Goal: Task Accomplishment & Management: Manage account settings

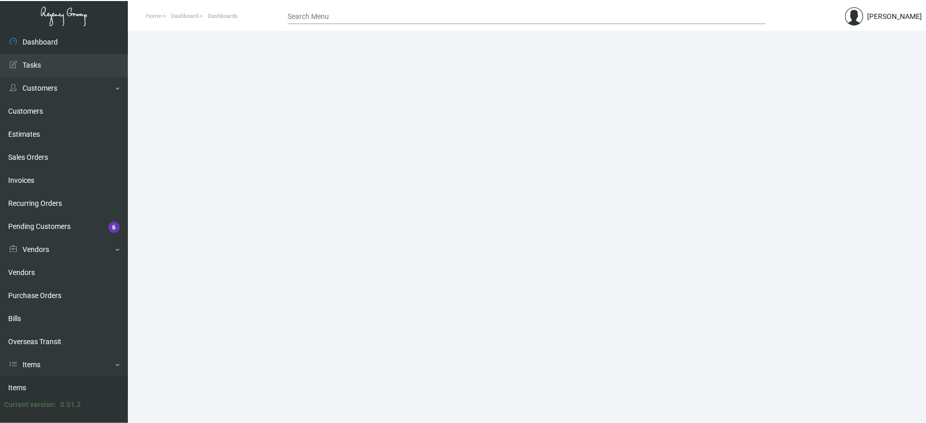
click at [46, 381] on link "Items" at bounding box center [64, 387] width 128 height 23
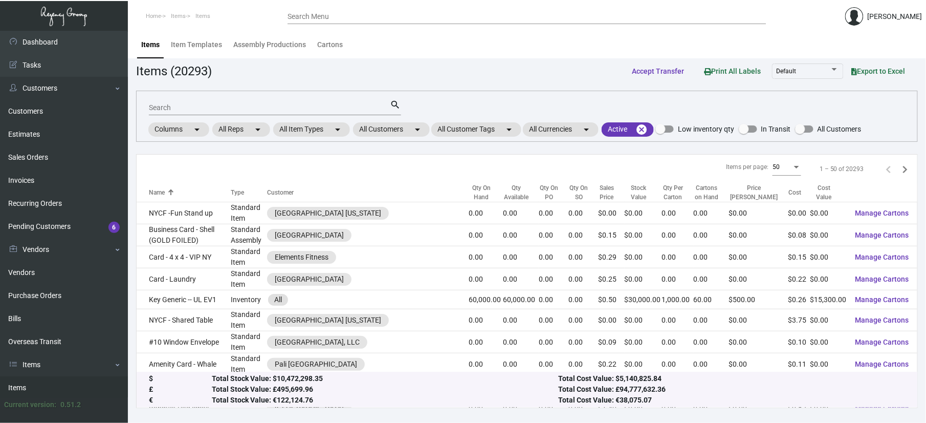
click at [227, 101] on div "Search" at bounding box center [269, 107] width 241 height 16
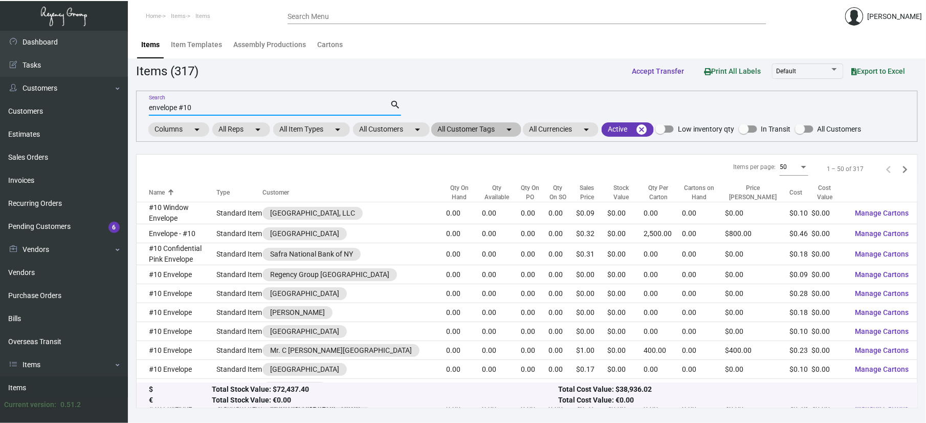
type input "envelope #10"
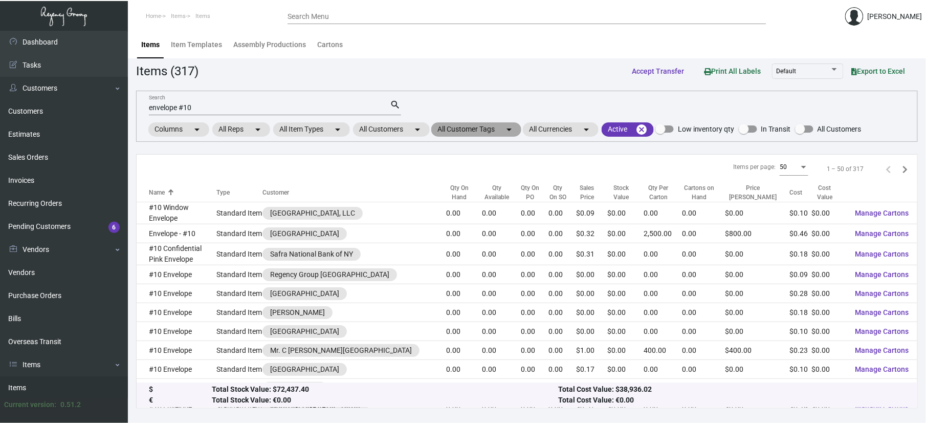
click at [448, 129] on mat-chip "All Customer Tags arrow_drop_down" at bounding box center [476, 129] width 90 height 14
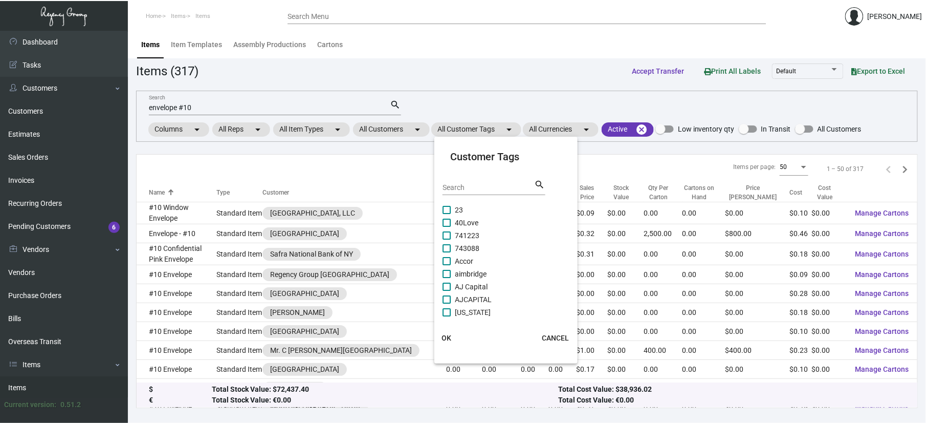
click at [412, 125] on div at bounding box center [463, 211] width 926 height 423
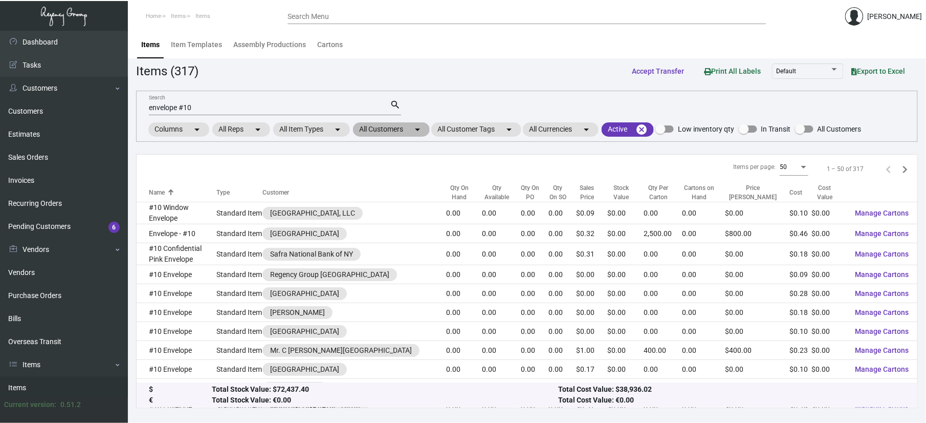
click at [404, 131] on mat-chip "All Customers arrow_drop_down" at bounding box center [391, 129] width 77 height 14
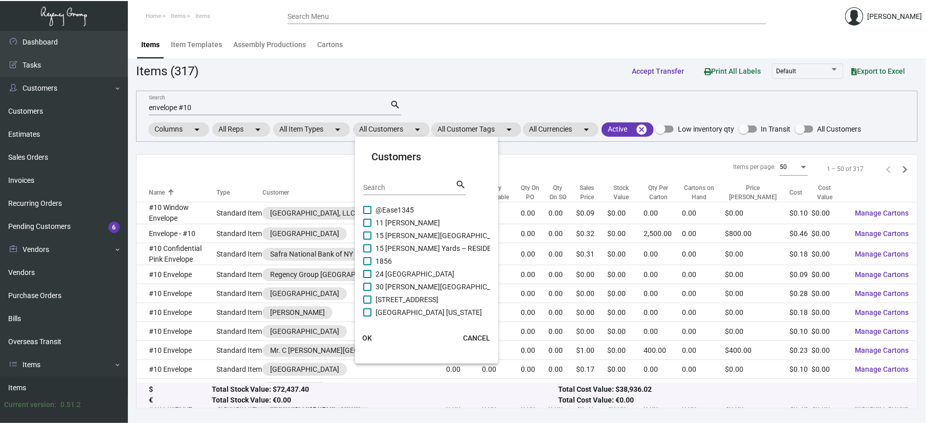
click at [392, 187] on input "Search" at bounding box center [409, 188] width 92 height 8
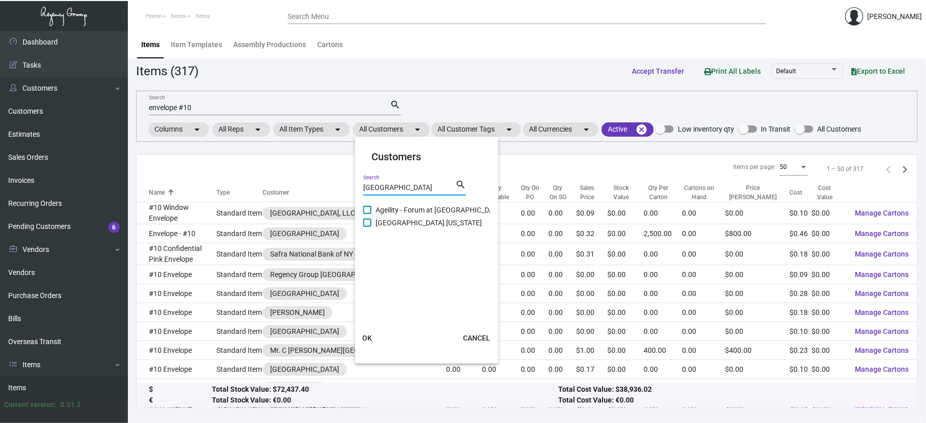
type input "[GEOGRAPHIC_DATA]"
click at [428, 231] on cdk-virtual-scroll-viewport "Ageility - Forum at [GEOGRAPHIC_DATA] [US_STATE]" at bounding box center [427, 260] width 128 height 113
click at [429, 224] on span "[GEOGRAPHIC_DATA] [US_STATE]" at bounding box center [429, 222] width 106 height 12
click at [367, 227] on input "[GEOGRAPHIC_DATA] [US_STATE]" at bounding box center [367, 227] width 1 height 1
checkbox input "true"
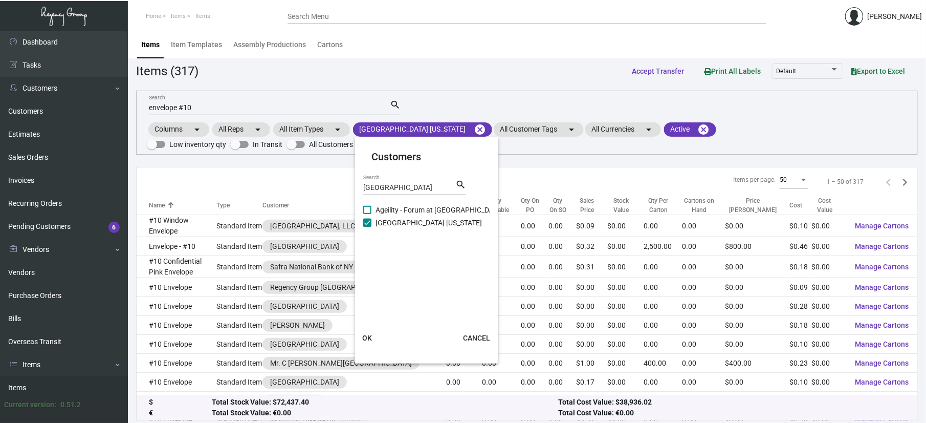
click at [361, 335] on button "OK" at bounding box center [367, 337] width 33 height 18
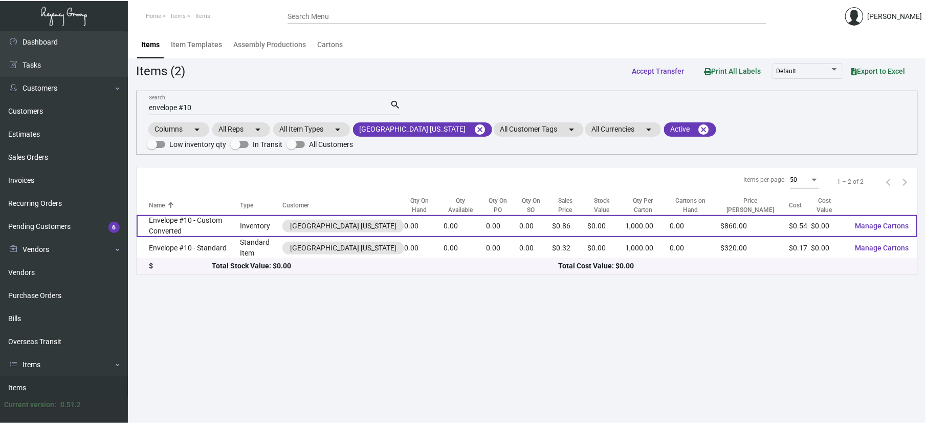
click at [187, 215] on td "Envelope #10 - Custom Converted" at bounding box center [189, 226] width 104 height 22
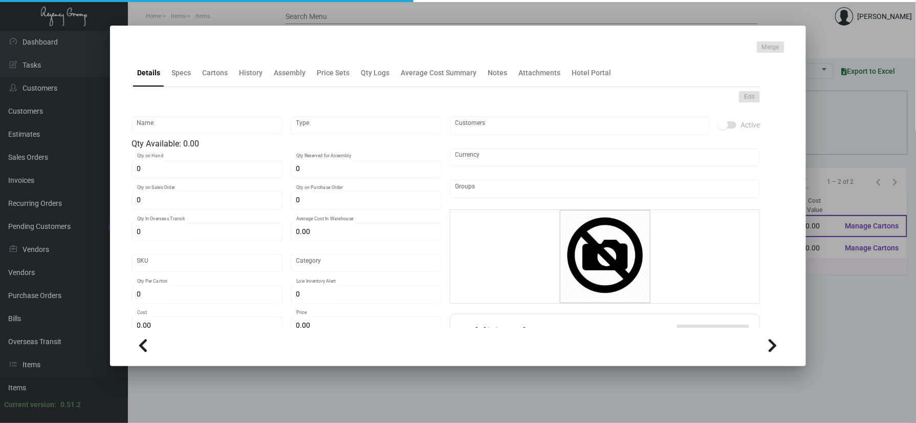
type input "Envelope #10 - Custom Converted"
type input "Inventory"
type input "$ 0.00"
type input "Standard"
type input "1,000"
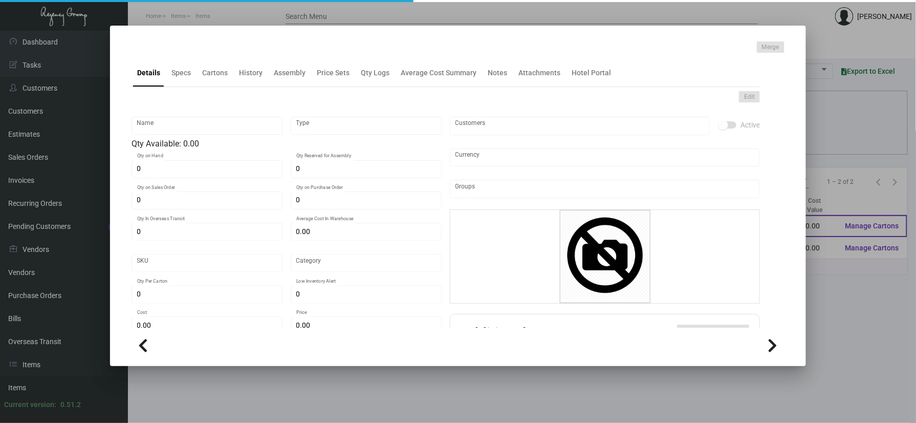
type input "$ 0.5432"
type input "$ 0.86"
checkbox input "true"
type input "United States Dollar $"
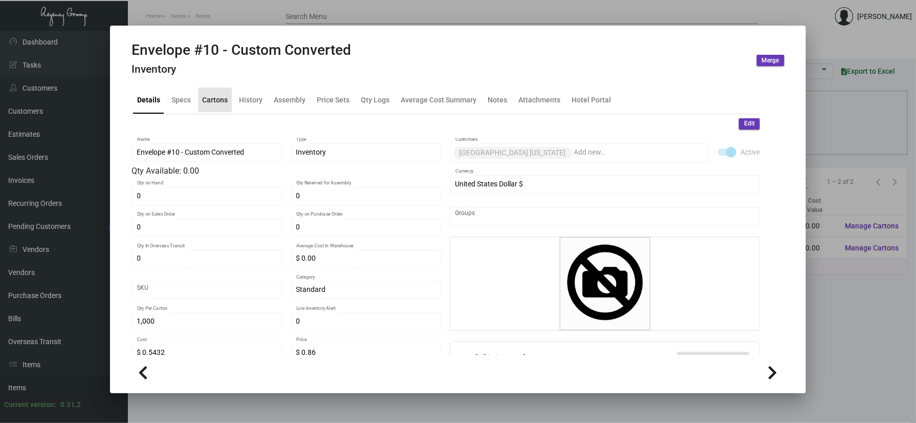
click at [224, 100] on div "Cartons" at bounding box center [215, 99] width 26 height 11
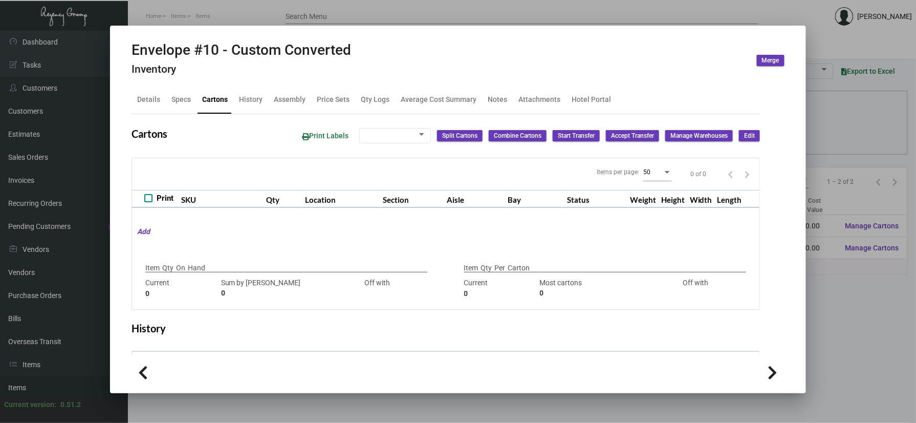
type input "1500"
type input "-1500"
type input "1,000"
type input "1500"
type input "-500"
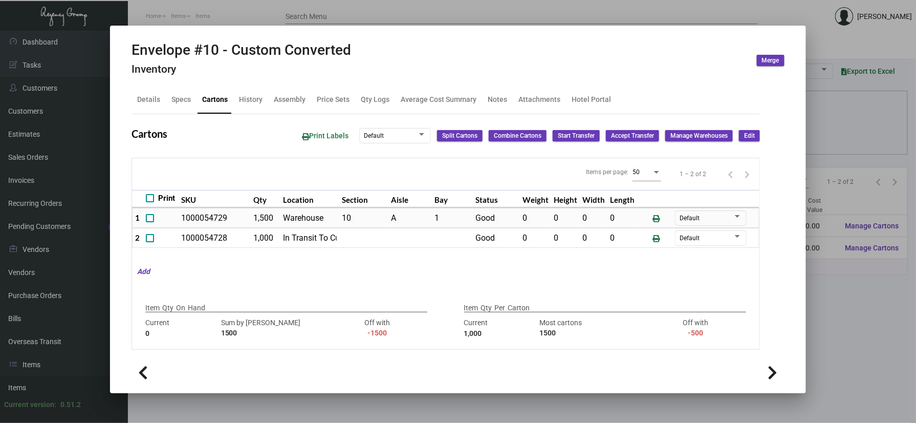
click at [862, 268] on div at bounding box center [458, 211] width 916 height 423
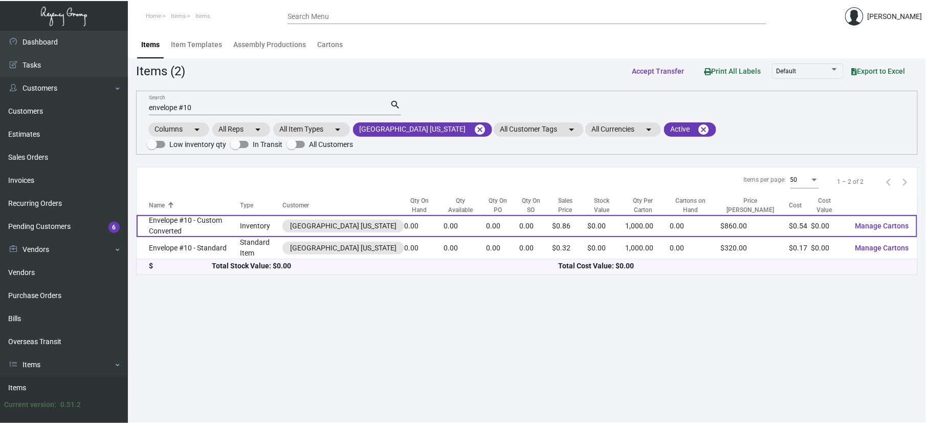
click at [209, 219] on td "Envelope #10 - Custom Converted" at bounding box center [189, 226] width 104 height 22
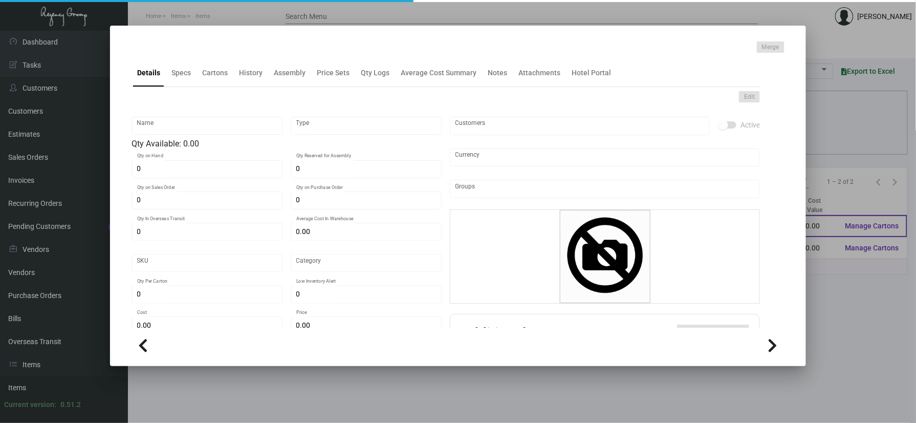
type input "Envelope #10 - Custom Converted"
type input "Inventory"
type input "$ 0.00"
type input "Standard"
type input "1,000"
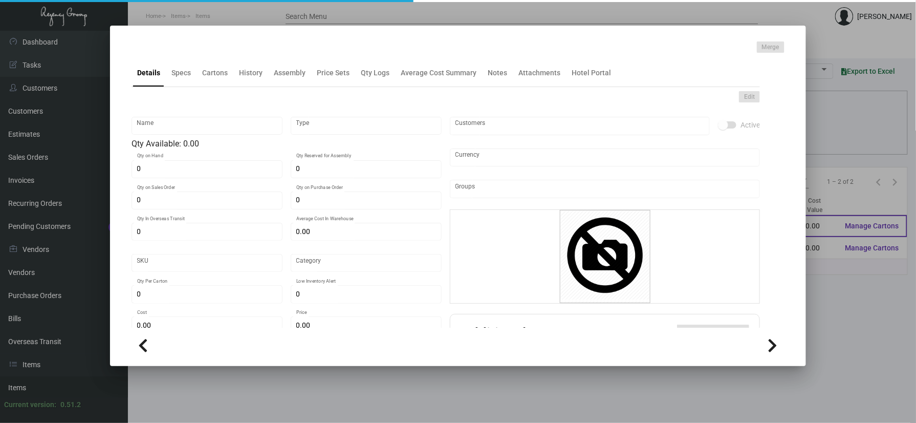
type input "$ 0.5432"
type input "$ 0.86"
checkbox input "true"
type input "United States Dollar $"
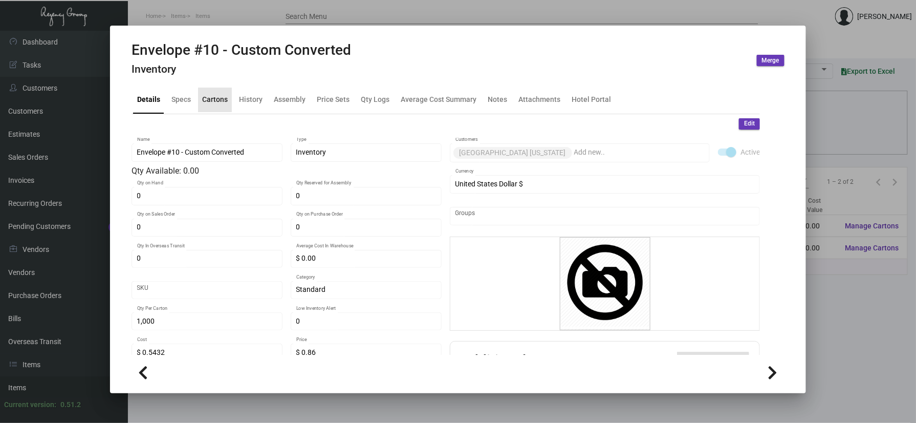
click at [230, 92] on div "Cartons" at bounding box center [215, 99] width 34 height 25
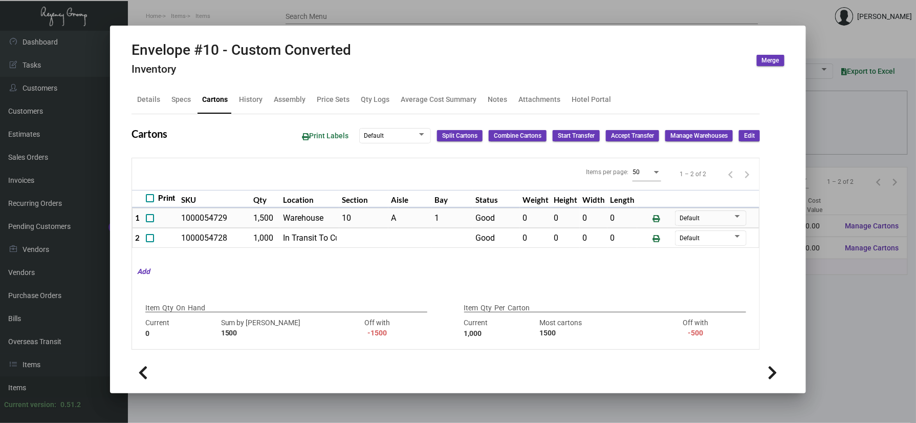
click at [842, 284] on div at bounding box center [458, 211] width 916 height 423
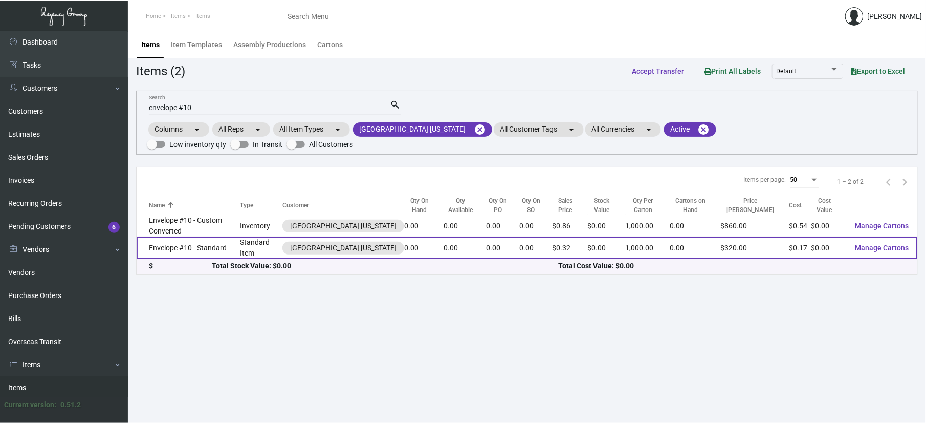
click at [217, 237] on td "Envelope #10 - Standard" at bounding box center [189, 248] width 104 height 22
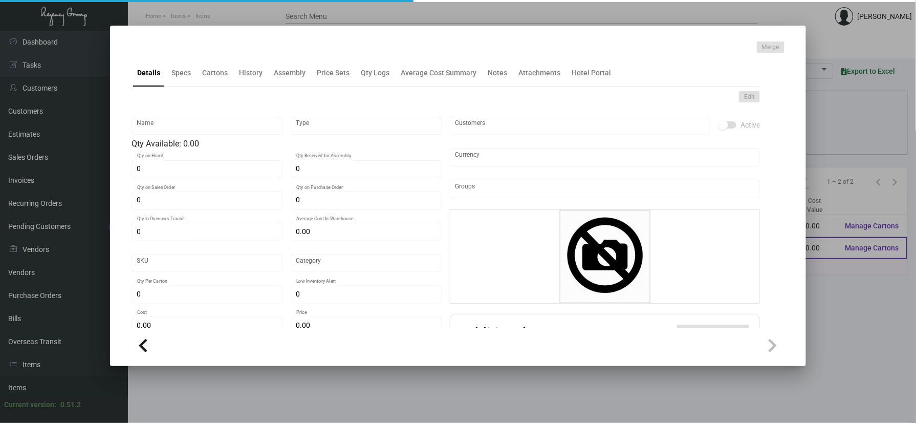
type input "Envelope #10 - Standard"
type input "Standard Item"
type input "$ 0.21075"
type input "Standard"
type input "1,000"
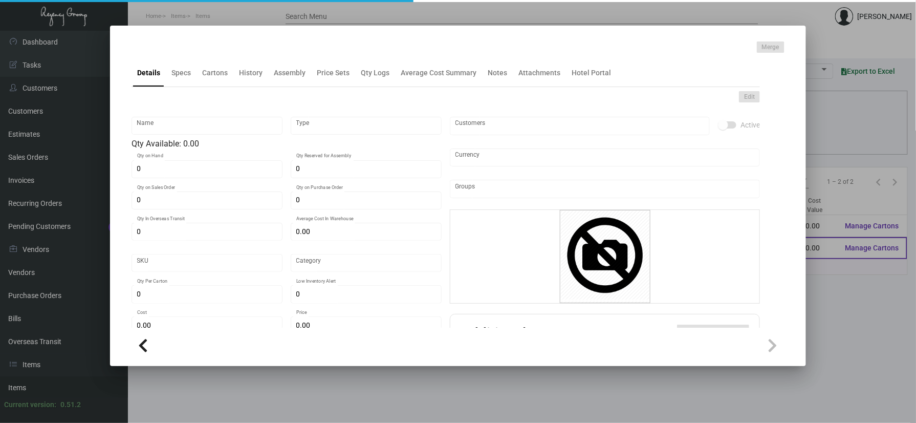
type input "$ 0.1686"
type input "$ 0.32"
checkbox input "true"
type input "United States Dollar $"
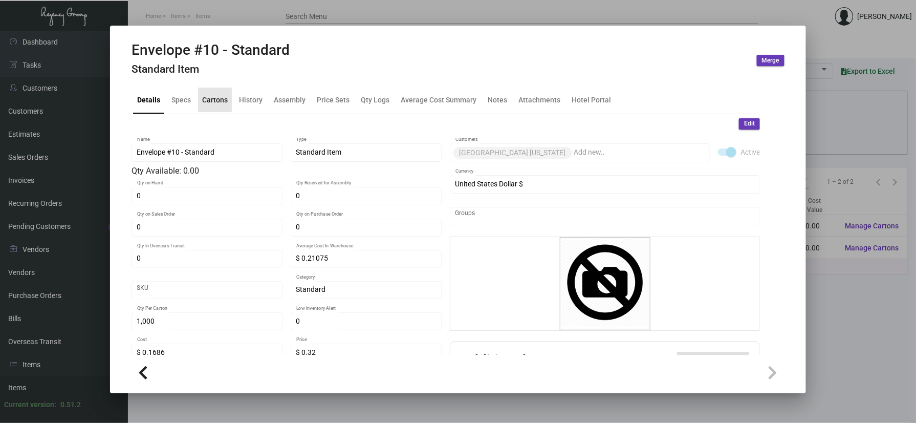
click at [211, 94] on div "Cartons" at bounding box center [215, 99] width 26 height 11
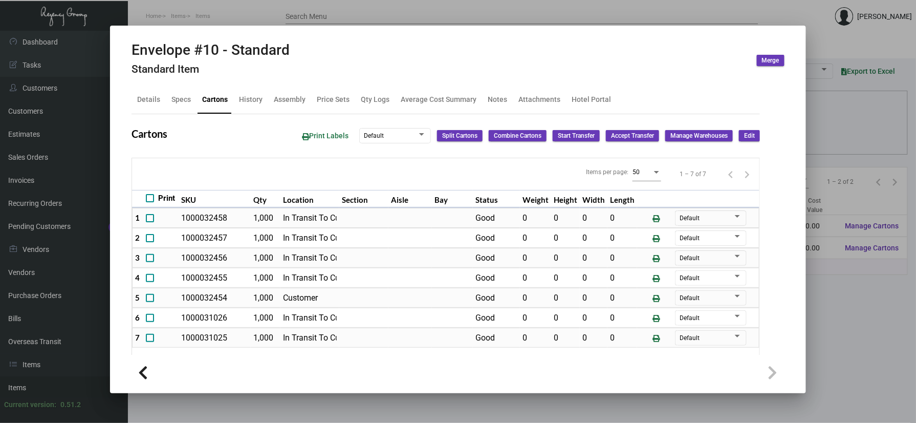
click at [854, 109] on div at bounding box center [458, 211] width 916 height 423
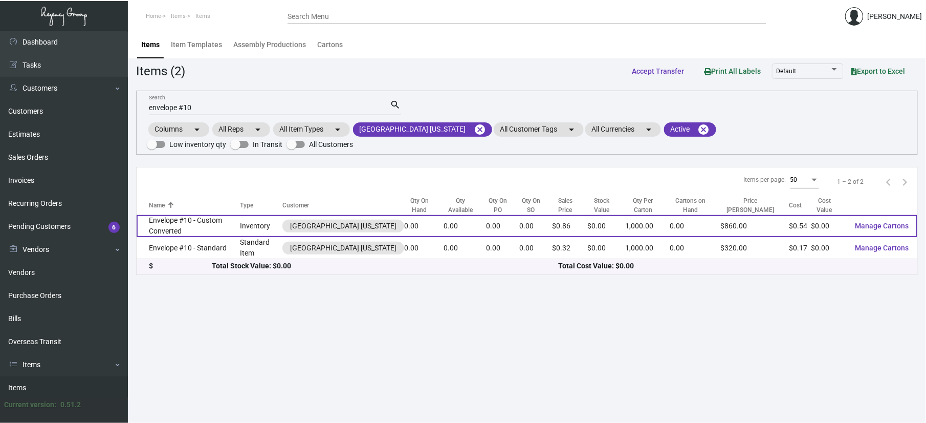
click at [211, 215] on td "Envelope #10 - Custom Converted" at bounding box center [189, 226] width 104 height 22
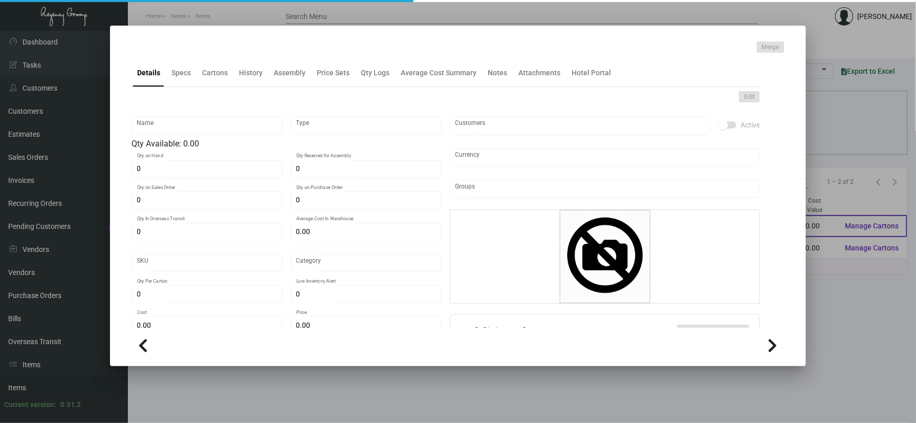
type input "Envelope #10 - Custom Converted"
type input "Inventory"
type input "$ 0.00"
type input "Standard"
type input "1,000"
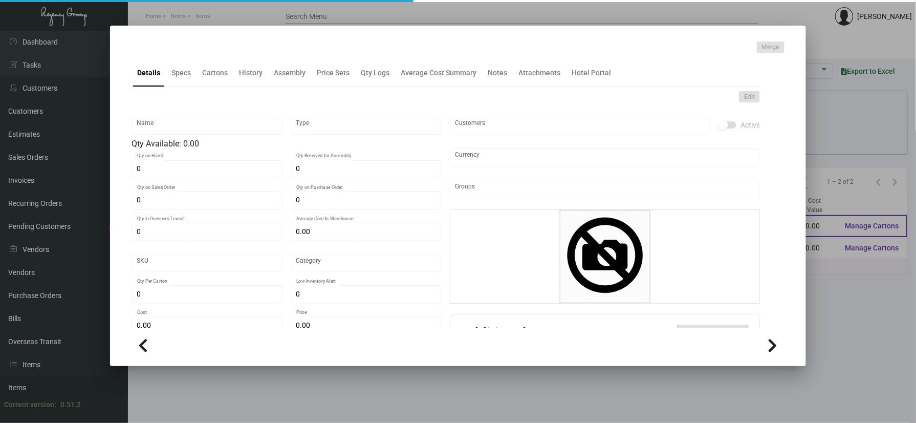
type input "$ 0.5432"
type input "$ 0.86"
checkbox input "true"
type input "United States Dollar $"
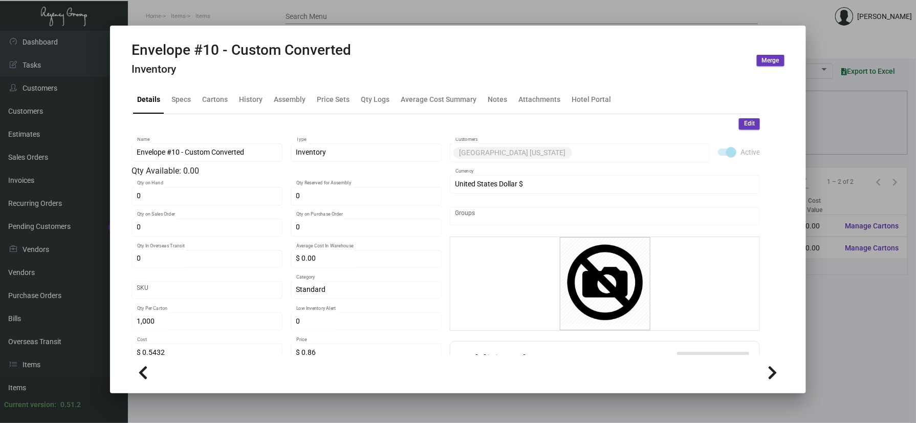
click at [840, 281] on div at bounding box center [458, 211] width 916 height 423
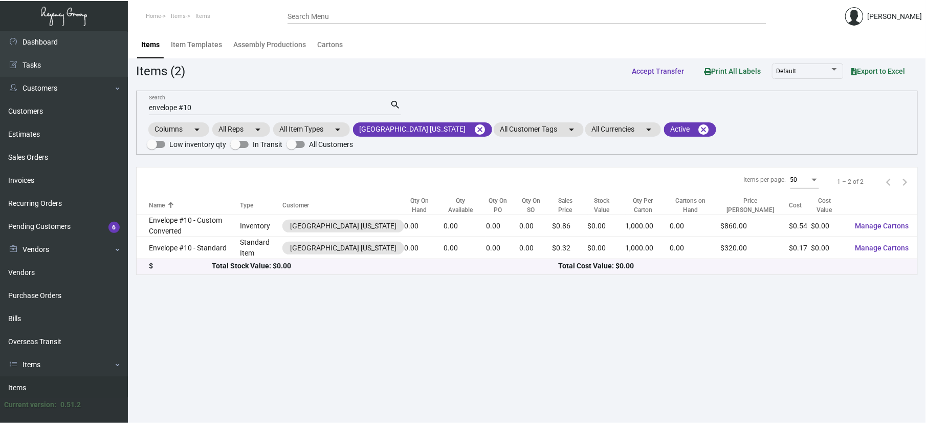
click at [840, 281] on main "Items Item Templates Assembly Productions Cartons Items (2) Accept Transfer Pri…" at bounding box center [527, 227] width 798 height 392
